Goal: Navigation & Orientation: Find specific page/section

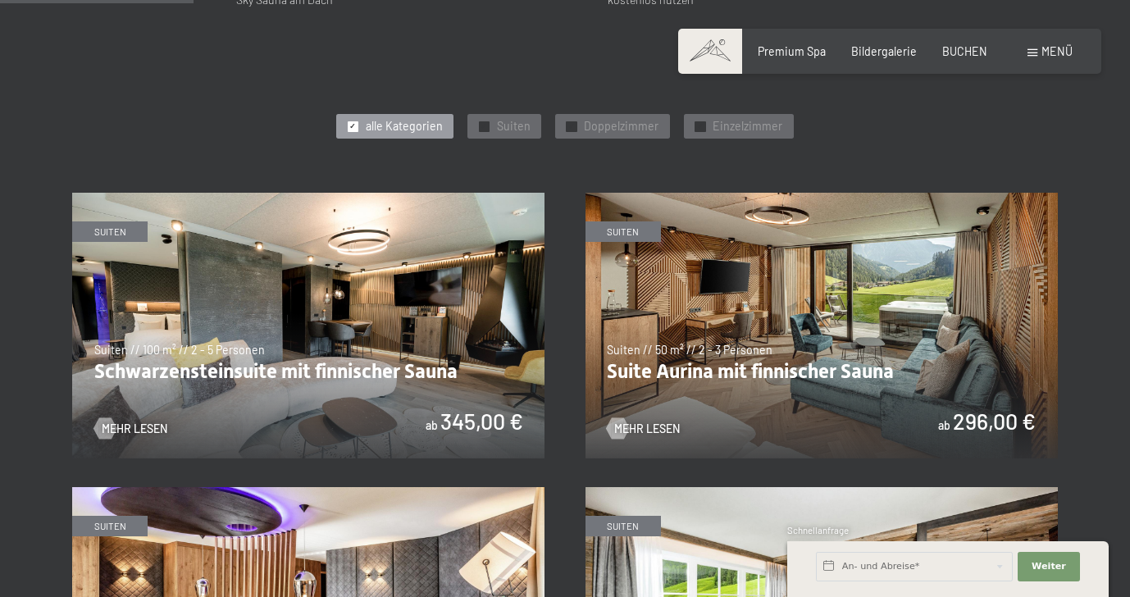
scroll to position [782, 0]
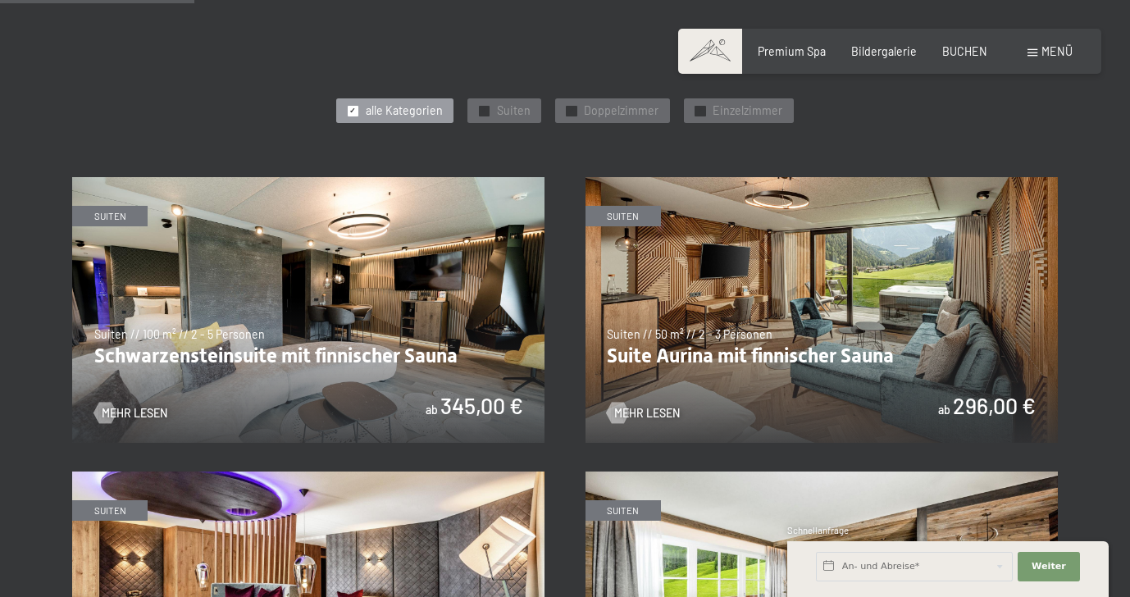
click at [738, 358] on img at bounding box center [821, 310] width 472 height 266
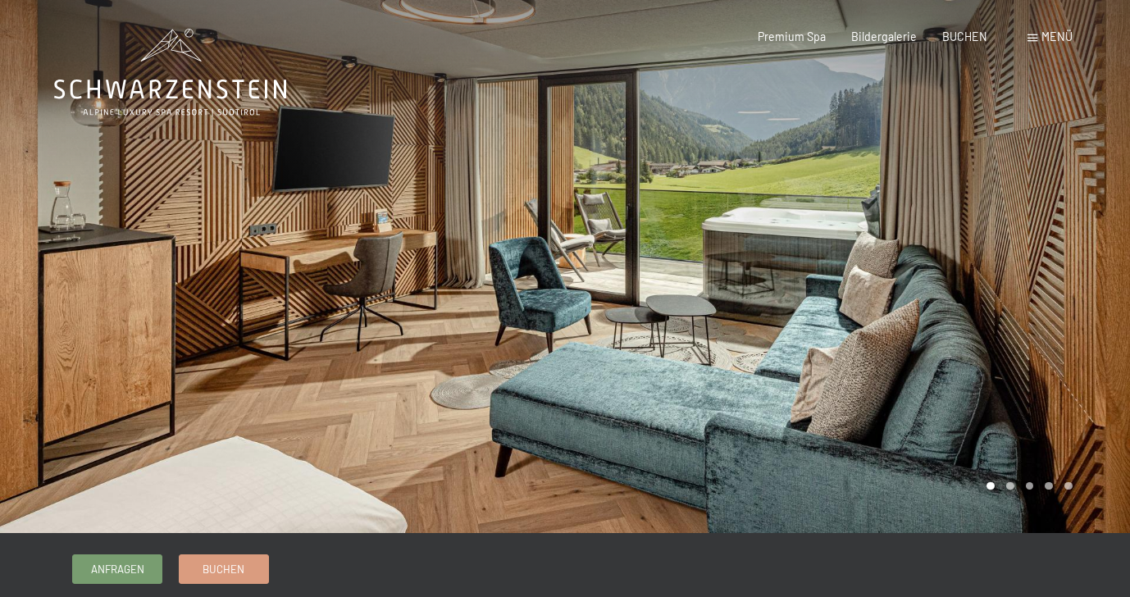
click at [1031, 369] on div at bounding box center [847, 266] width 565 height 533
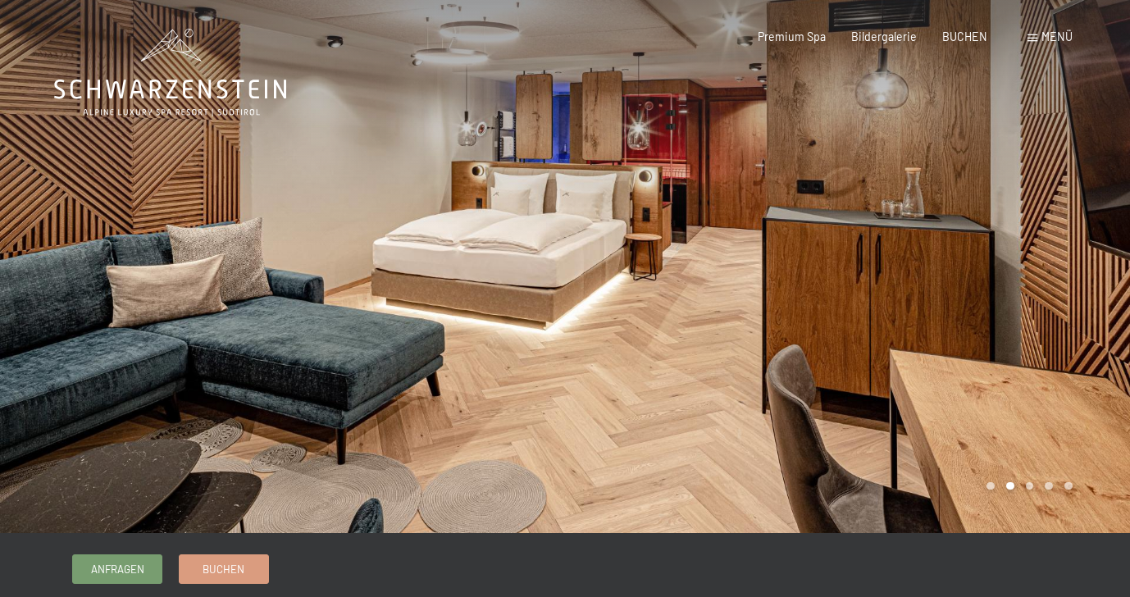
click at [1044, 353] on div at bounding box center [847, 266] width 565 height 533
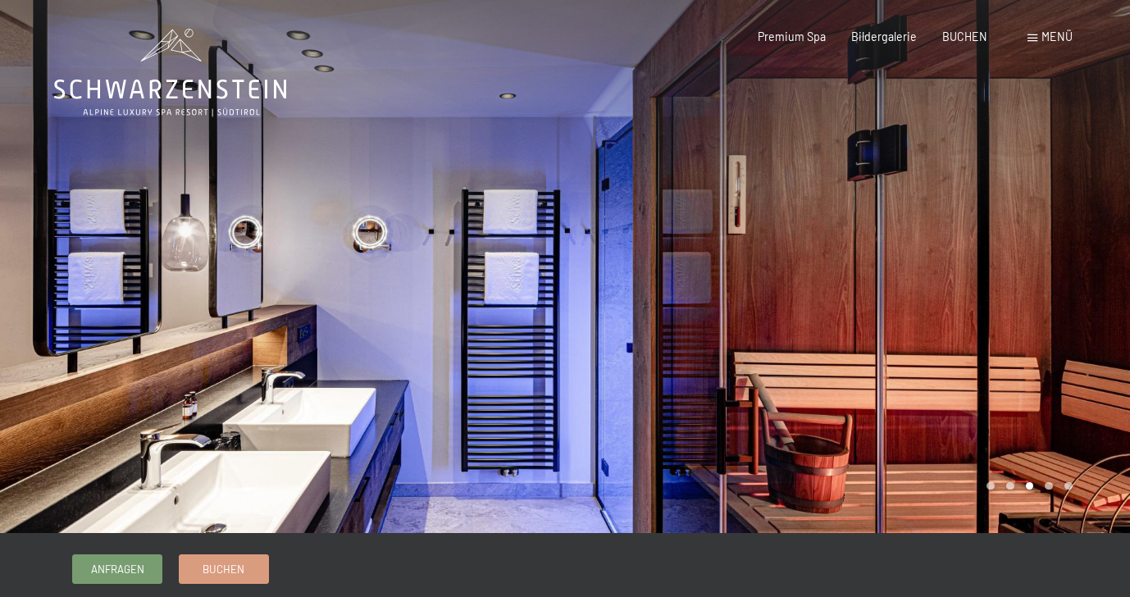
click at [1044, 353] on div at bounding box center [847, 266] width 565 height 533
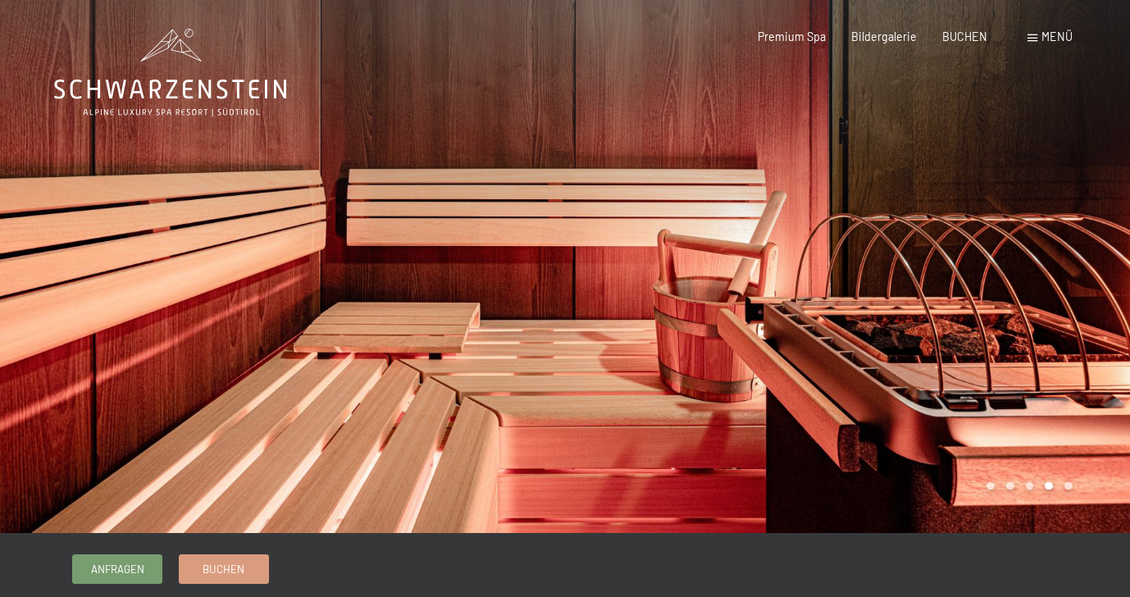
click at [1044, 353] on div at bounding box center [847, 266] width 565 height 533
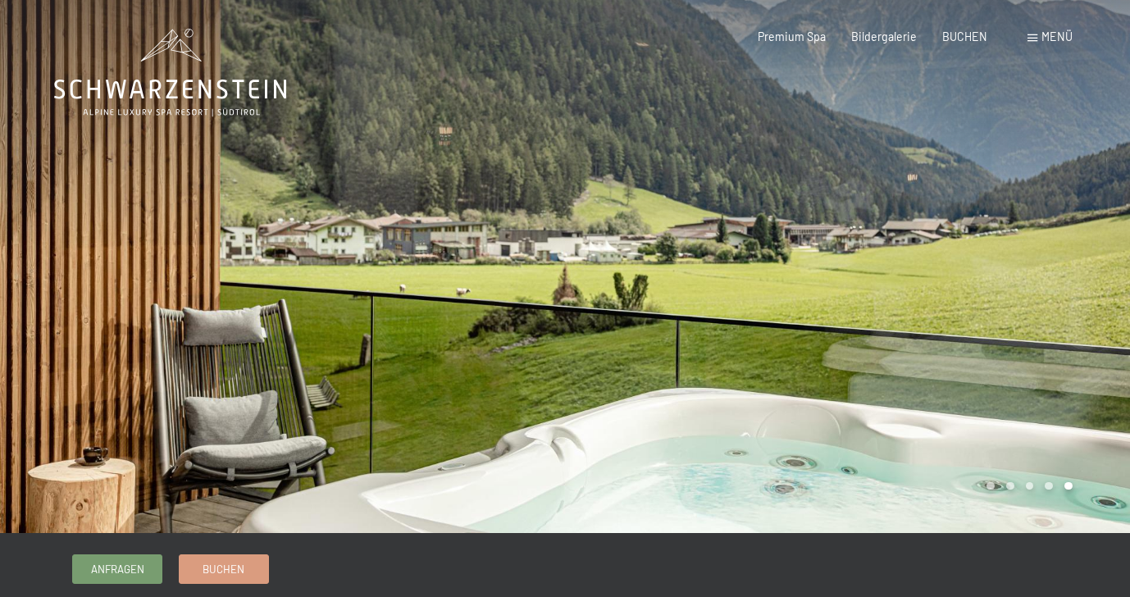
click at [877, 324] on div at bounding box center [847, 266] width 565 height 533
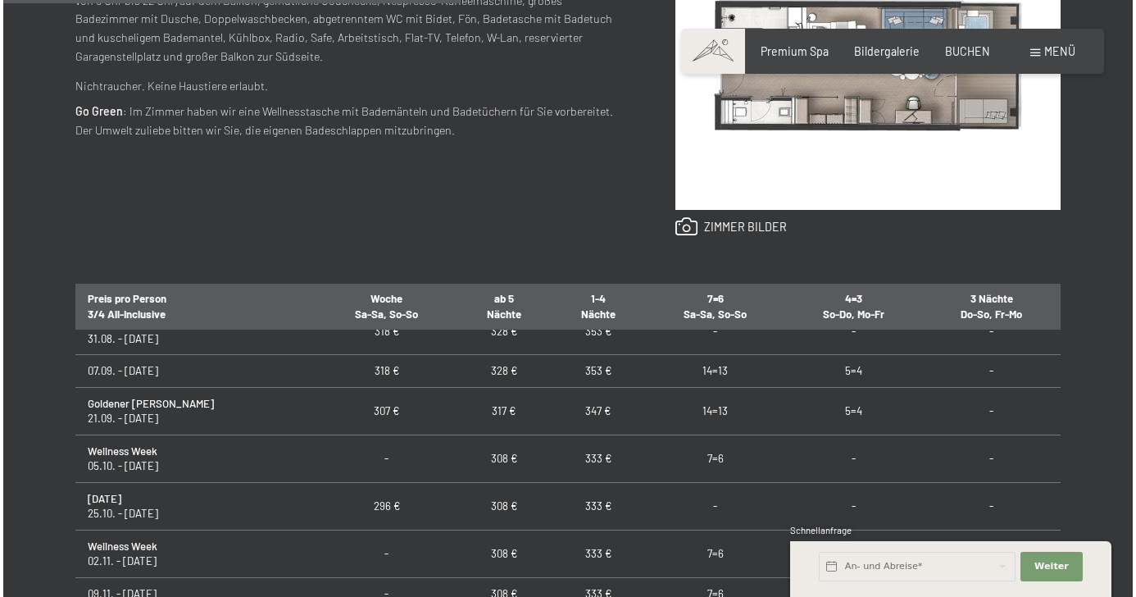
scroll to position [145, 0]
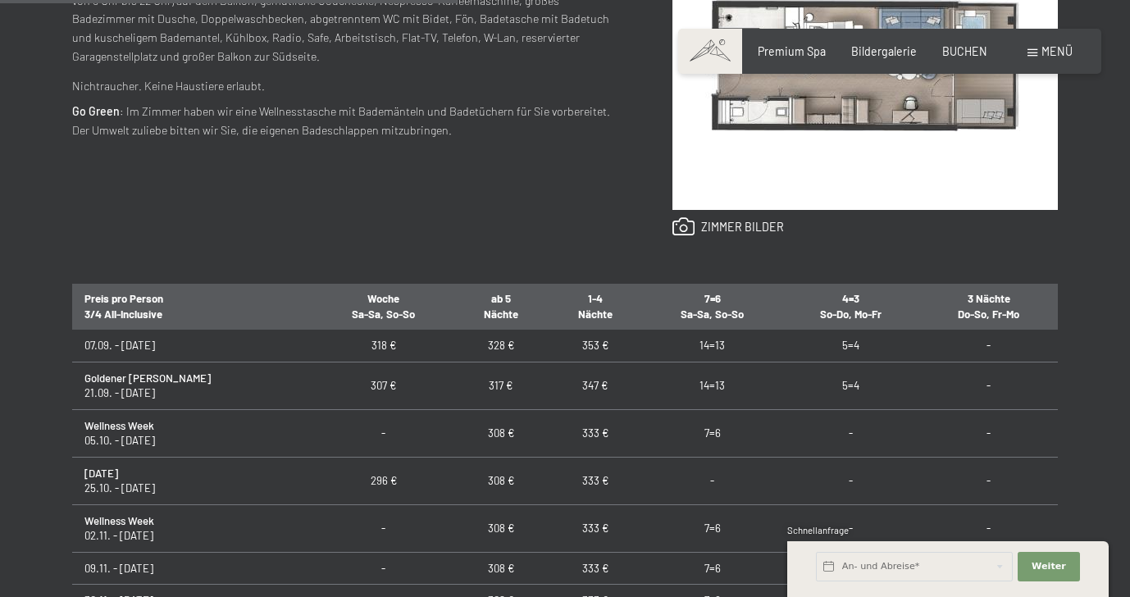
click at [1040, 48] on div "Menü" at bounding box center [1049, 51] width 45 height 16
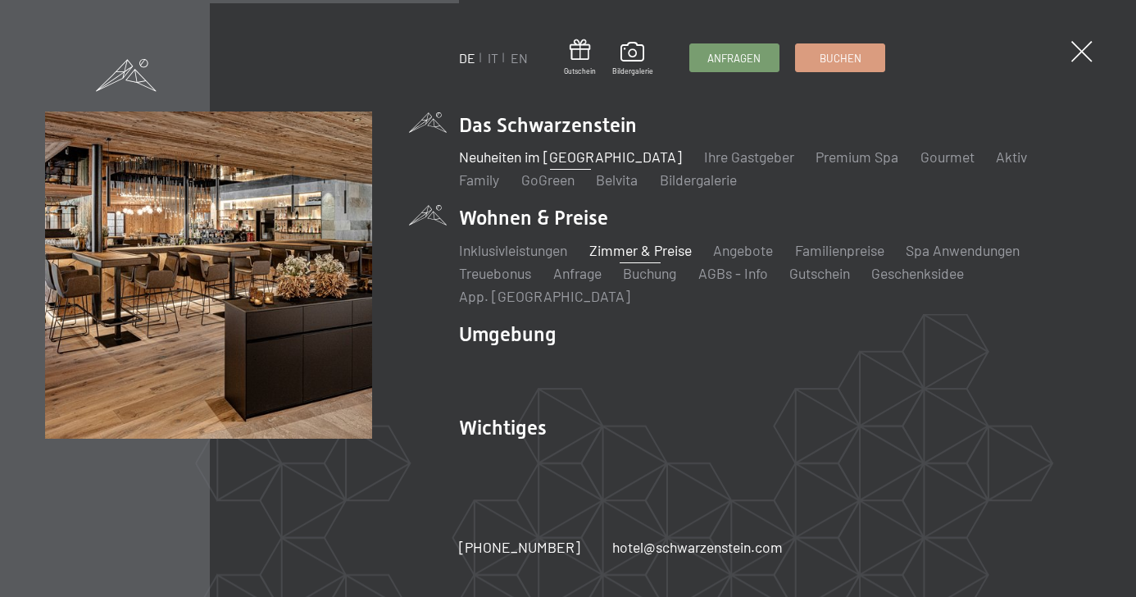
click at [538, 159] on link "Neuheiten im [GEOGRAPHIC_DATA]" at bounding box center [570, 157] width 223 height 18
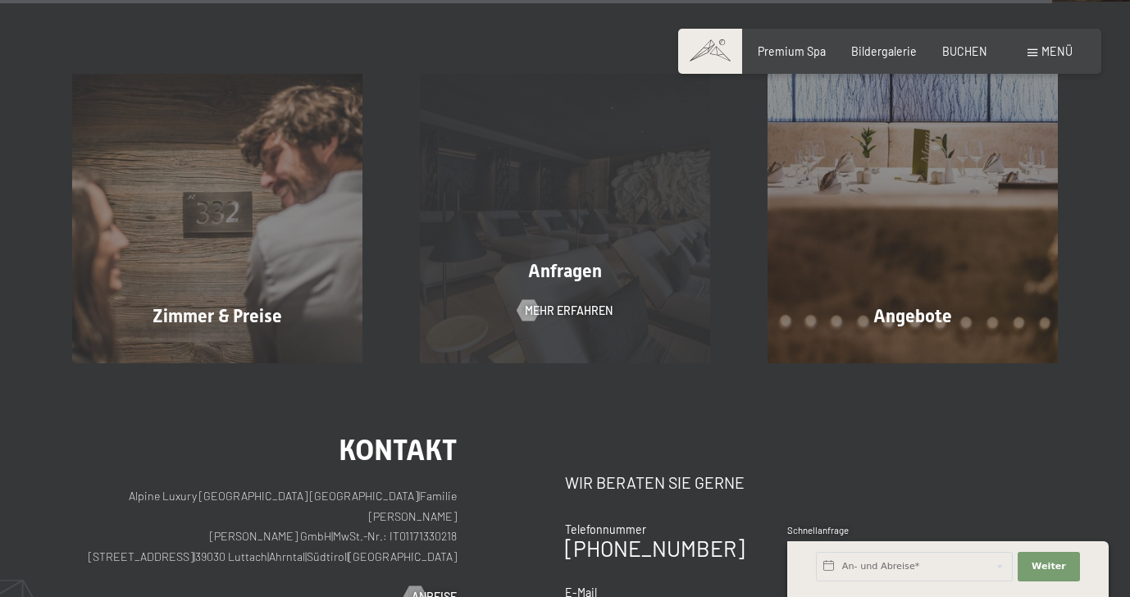
scroll to position [5235, 0]
